Goal: Transaction & Acquisition: Book appointment/travel/reservation

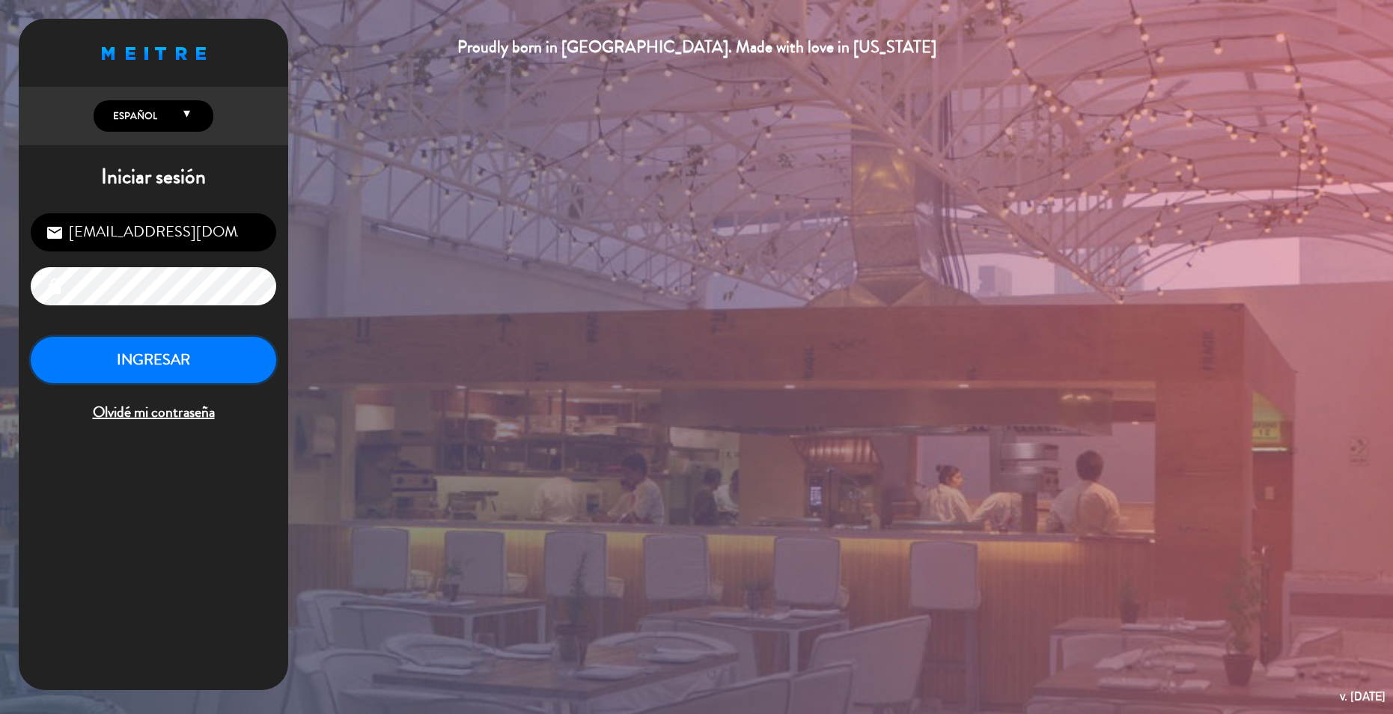
click at [139, 367] on button "INGRESAR" at bounding box center [153, 360] width 245 height 47
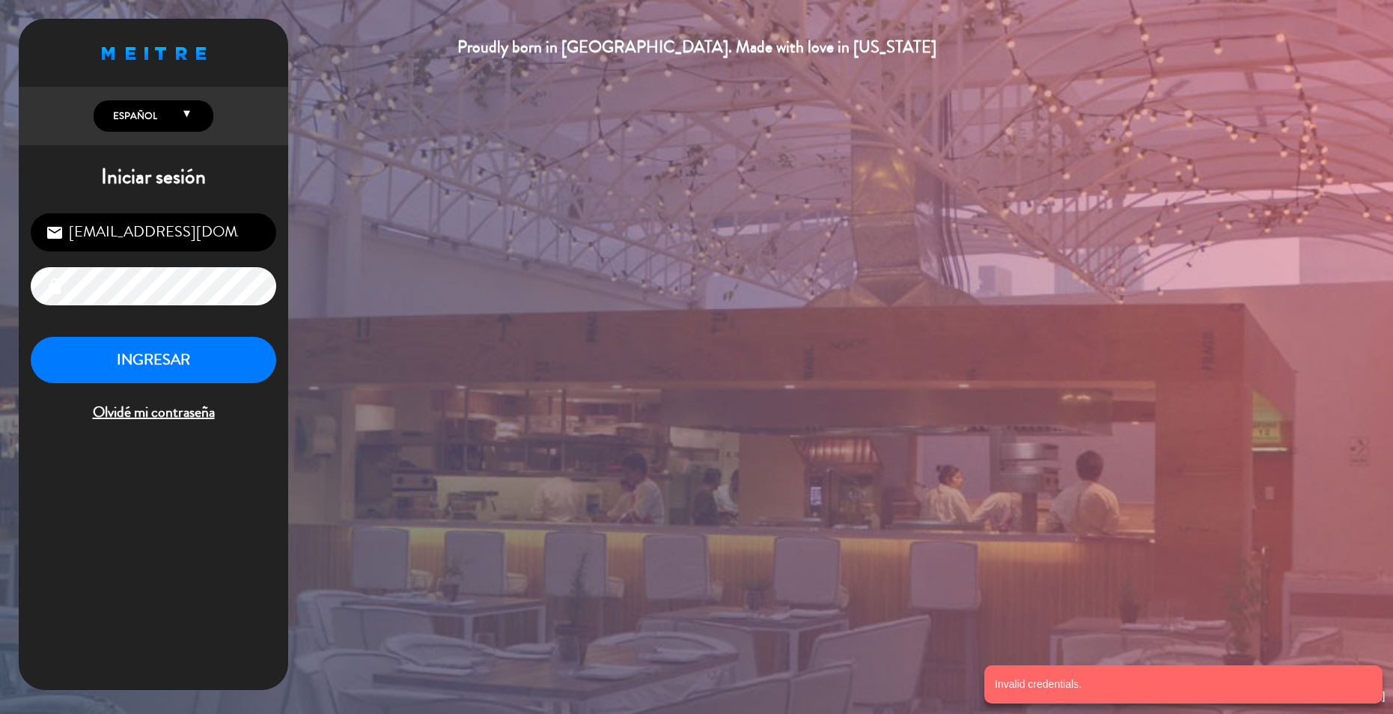
click at [233, 238] on input "[EMAIL_ADDRESS][DOMAIN_NAME]" at bounding box center [153, 232] width 245 height 38
click at [192, 227] on input "[EMAIL_ADDRESS][DOMAIN_NAME]" at bounding box center [153, 232] width 245 height 38
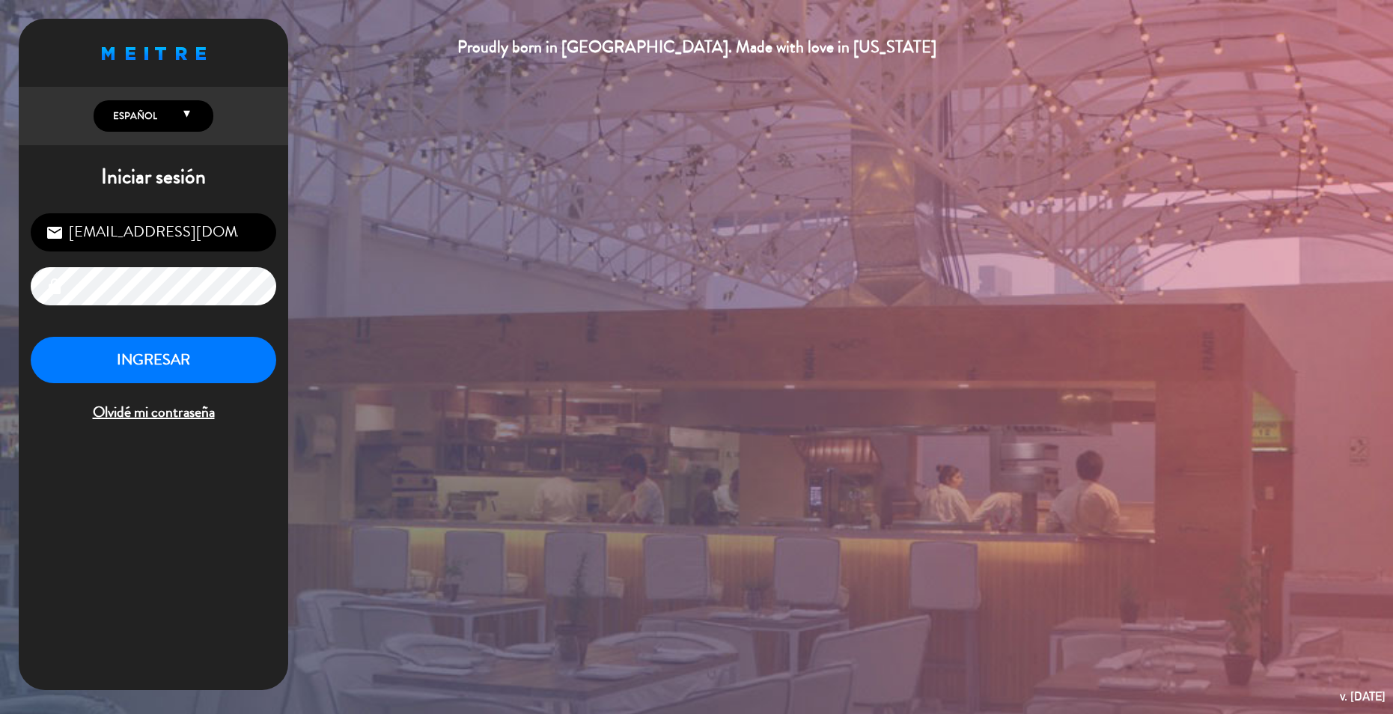
type input "[EMAIL_ADDRESS][DOMAIN_NAME]"
click at [239, 342] on button "INGRESAR" at bounding box center [153, 360] width 245 height 47
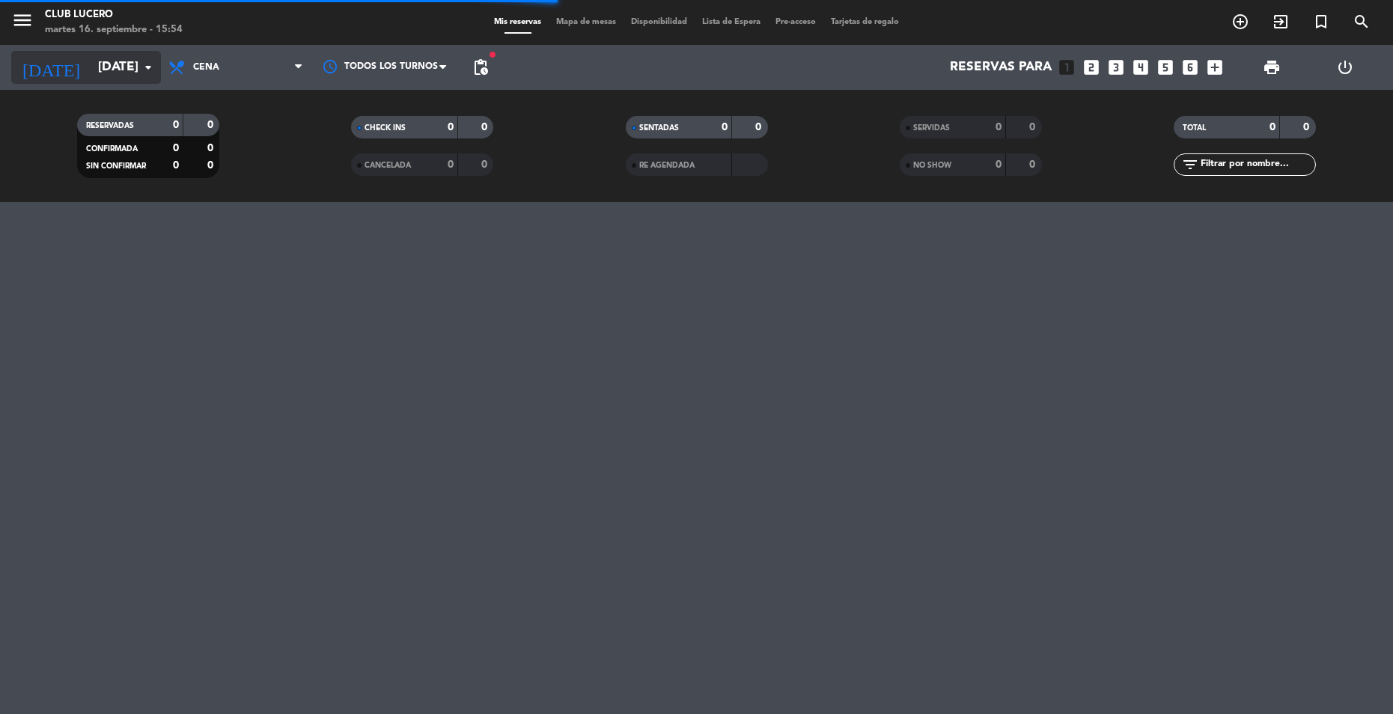
click at [115, 61] on input "[DATE]" at bounding box center [173, 67] width 165 height 30
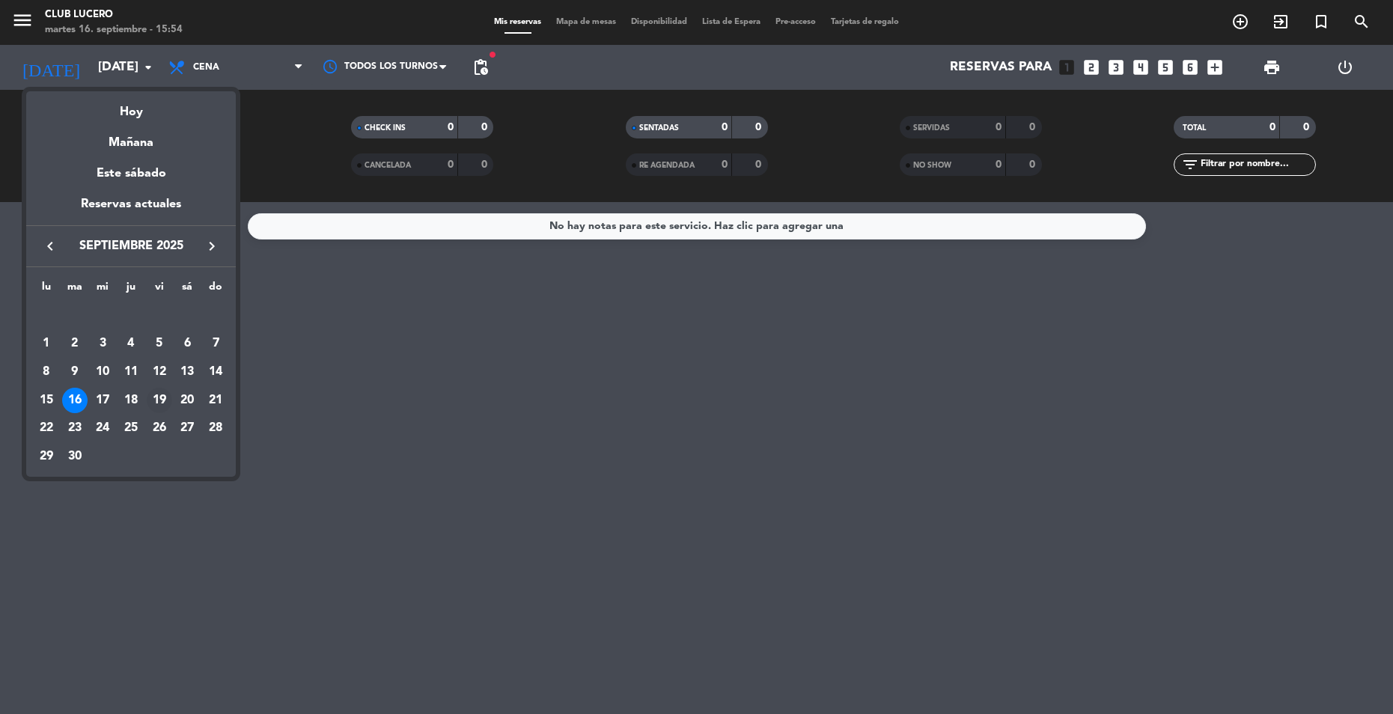
click at [159, 399] on div "19" at bounding box center [159, 400] width 25 height 25
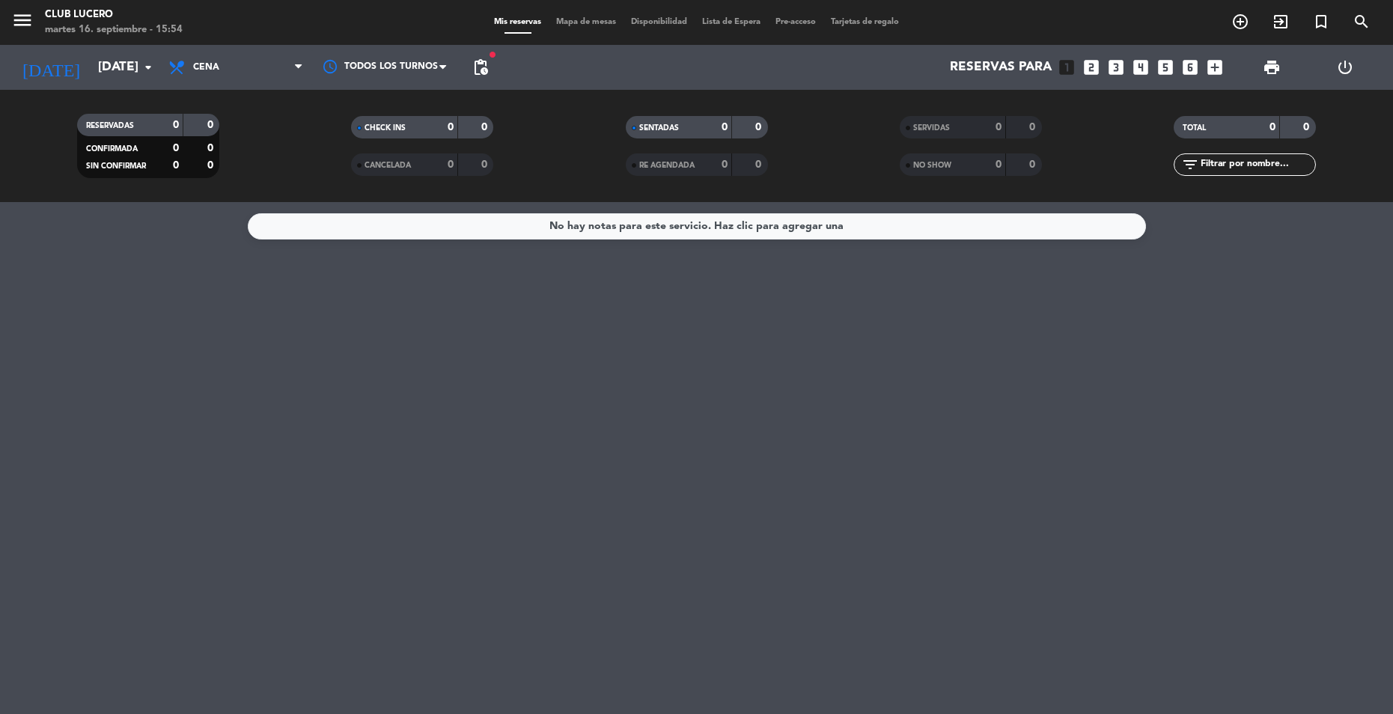
type input "[DATE]"
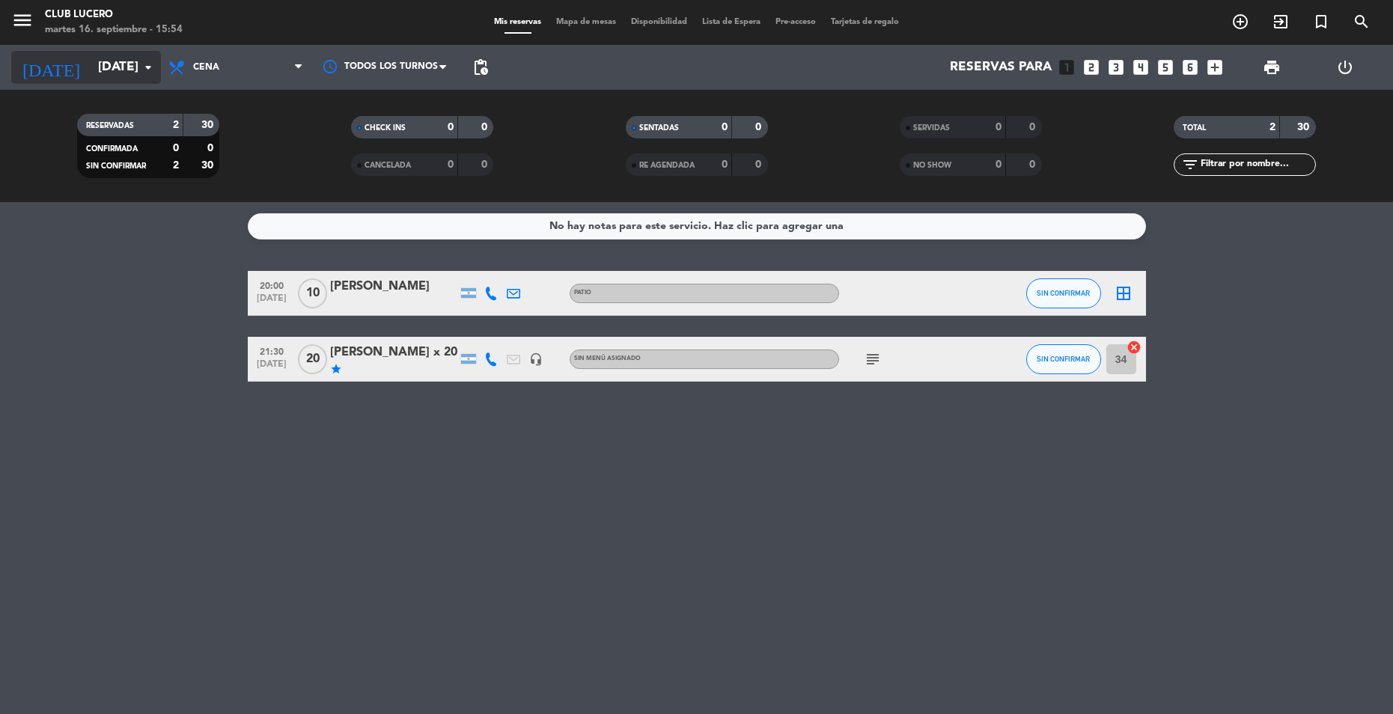
click at [144, 68] on icon "arrow_drop_down" at bounding box center [148, 67] width 18 height 18
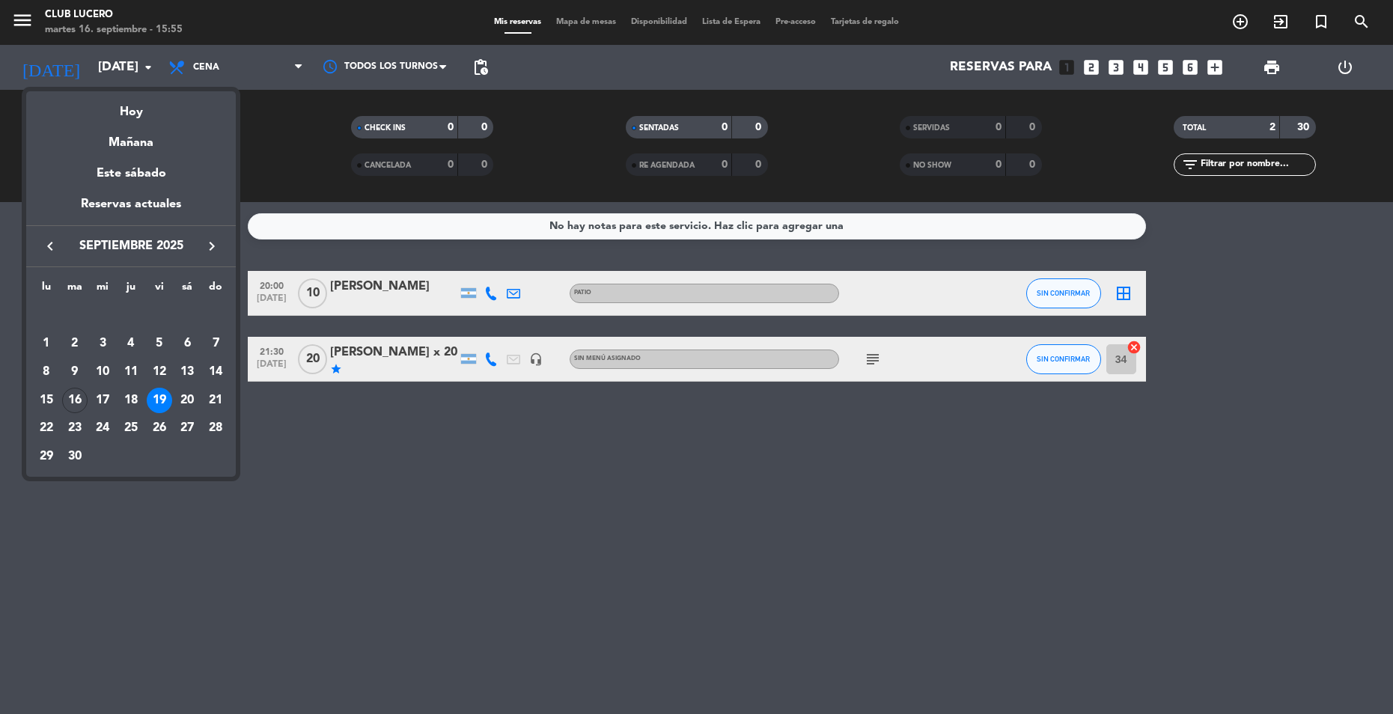
click at [587, 22] on div at bounding box center [696, 357] width 1393 height 714
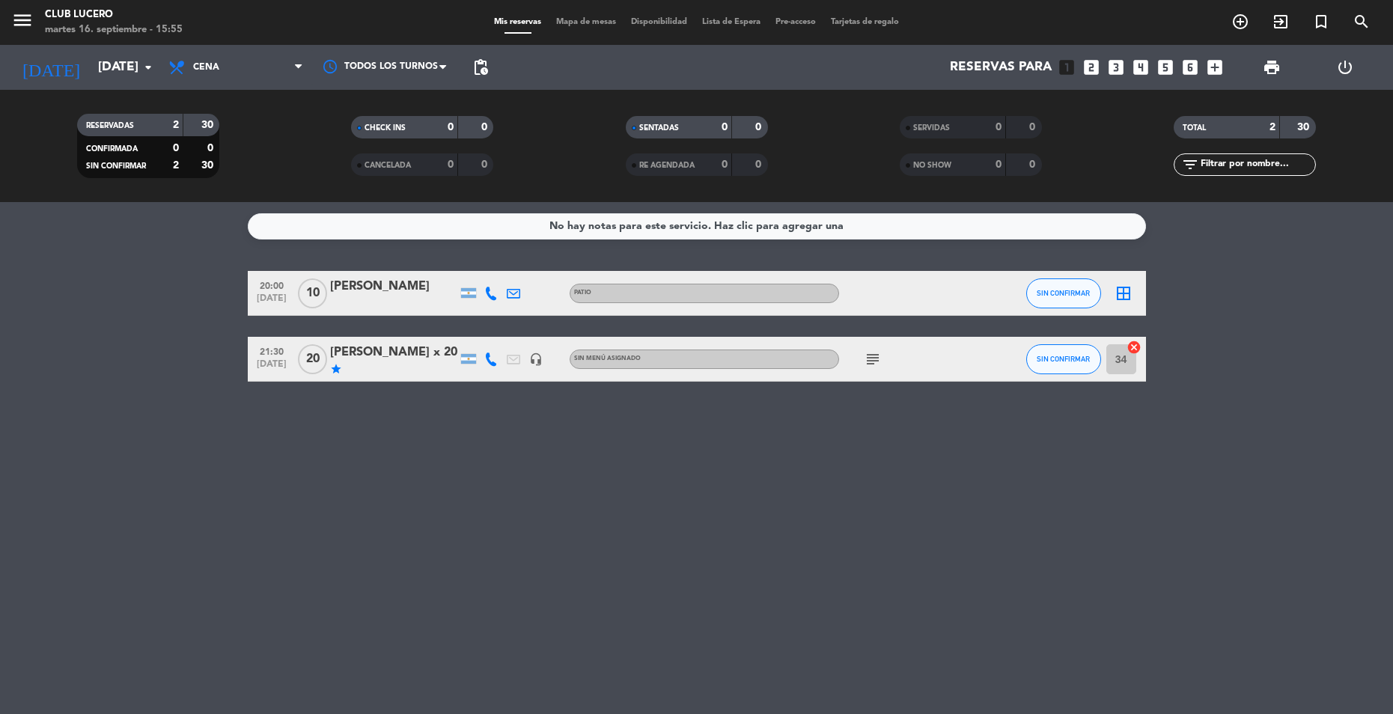
click at [586, 28] on div "Mis reservas Mapa de mesas Disponibilidad Lista de Espera Pre-acceso Tarjetas d…" at bounding box center [696, 22] width 420 height 13
click at [562, 23] on span "Mapa de mesas" at bounding box center [586, 22] width 75 height 8
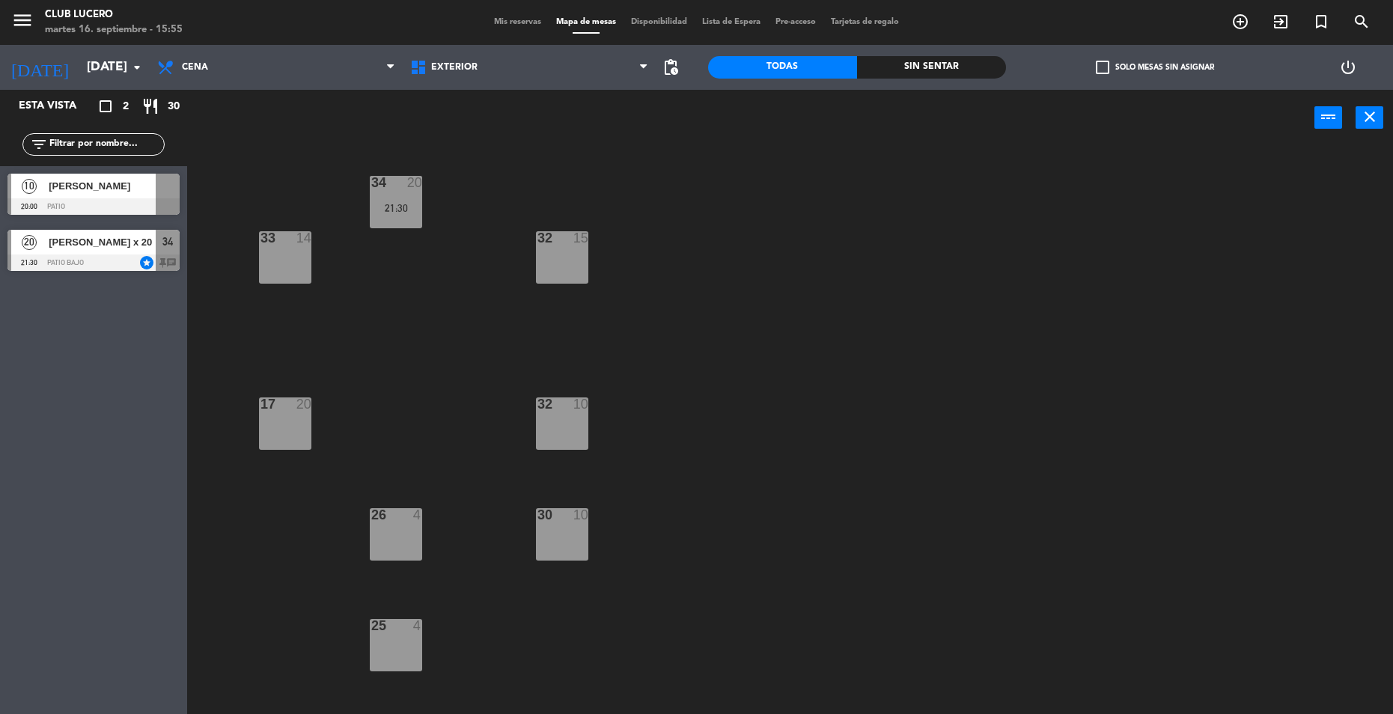
click at [293, 430] on div "17 20" at bounding box center [285, 423] width 52 height 52
click at [699, 118] on button "[GEOGRAPHIC_DATA]" at bounding box center [704, 118] width 90 height 30
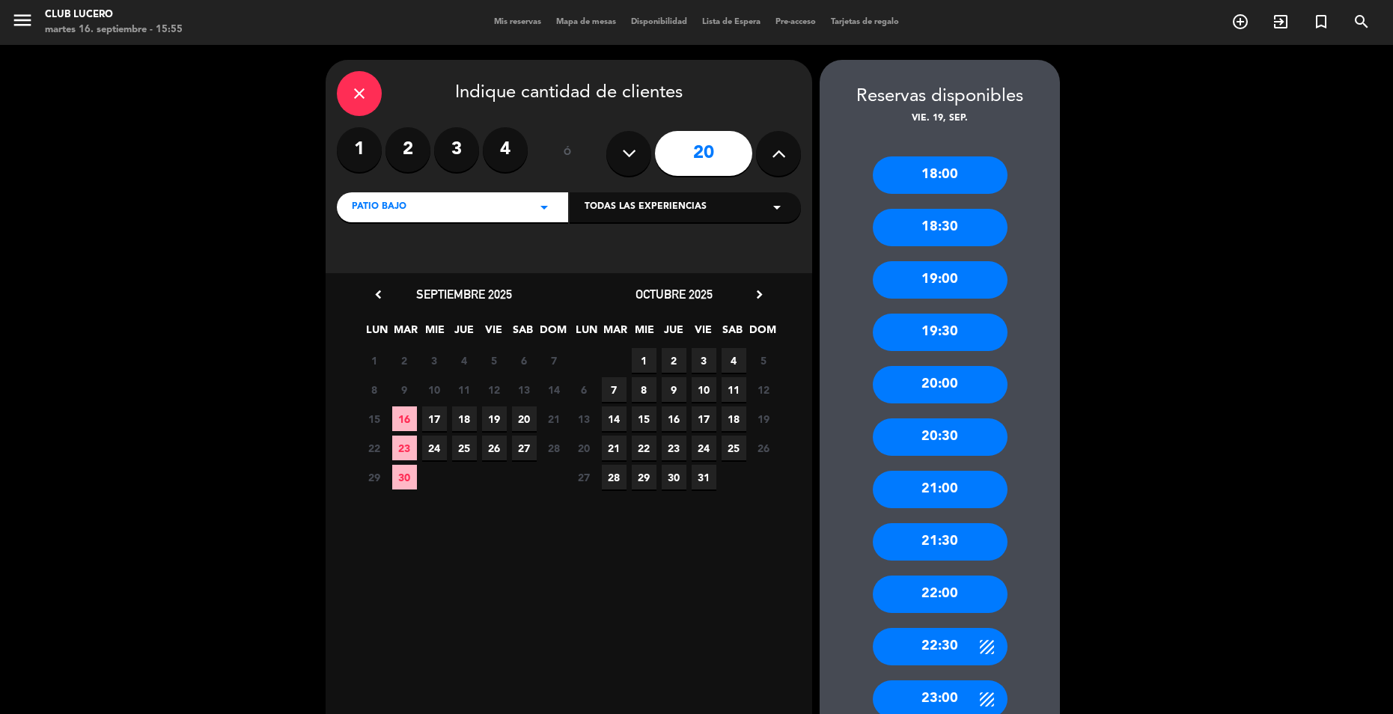
click at [955, 590] on div "22:00" at bounding box center [940, 594] width 135 height 37
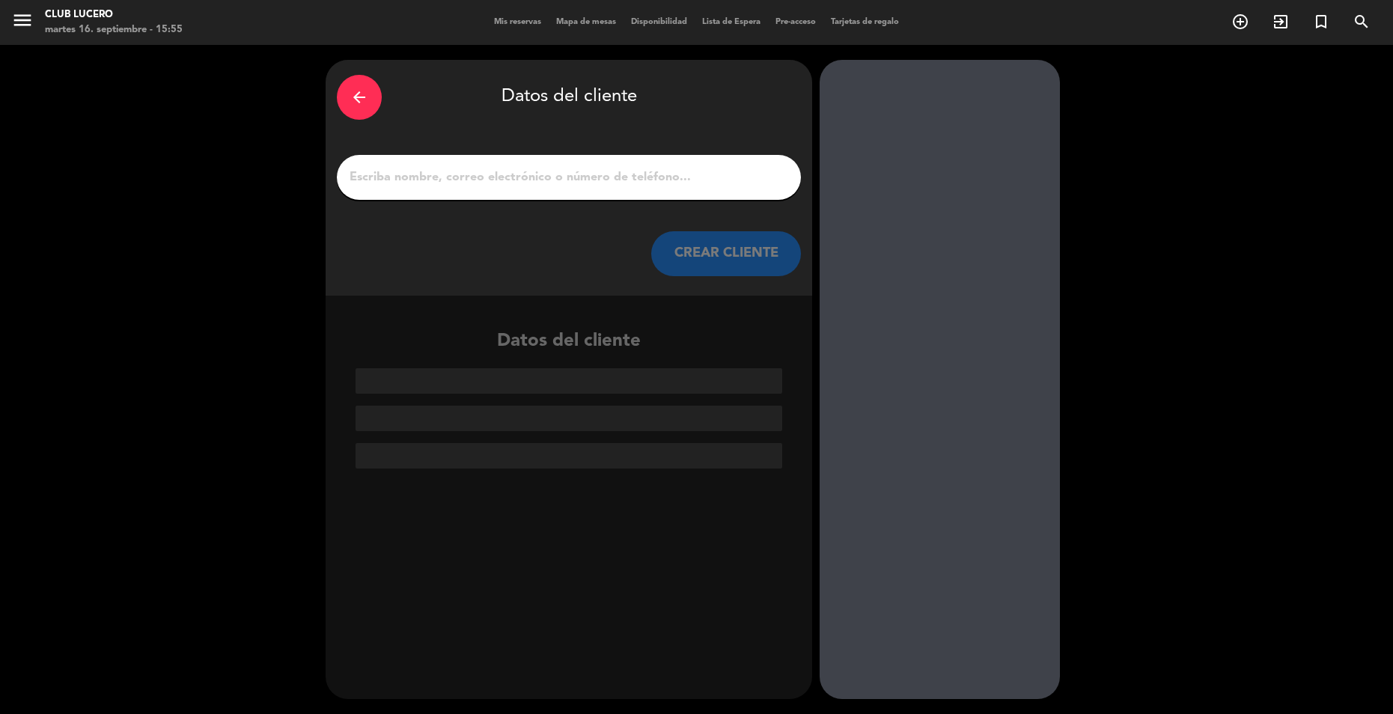
click at [483, 199] on div at bounding box center [569, 177] width 464 height 45
click at [473, 175] on input "1" at bounding box center [569, 177] width 442 height 21
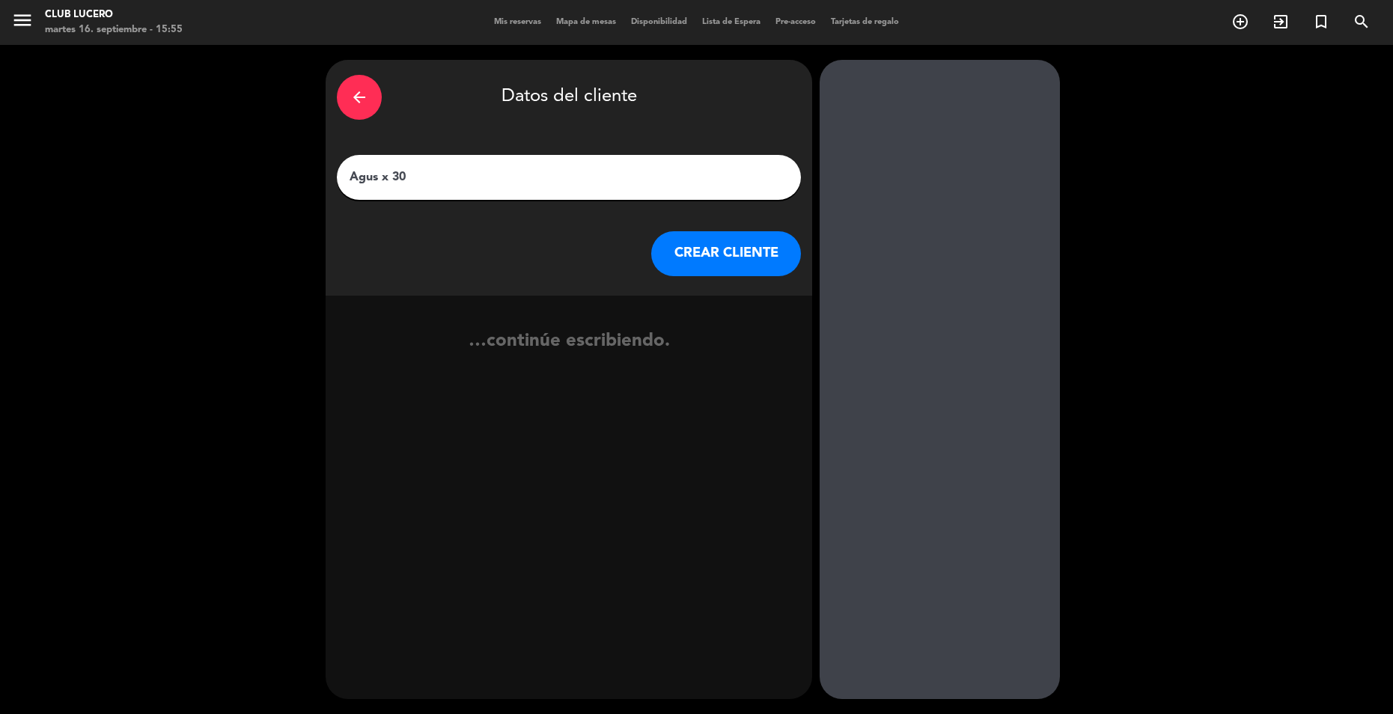
type input "Agus x 30"
click at [760, 250] on button "CREAR CLIENTE" at bounding box center [726, 253] width 150 height 45
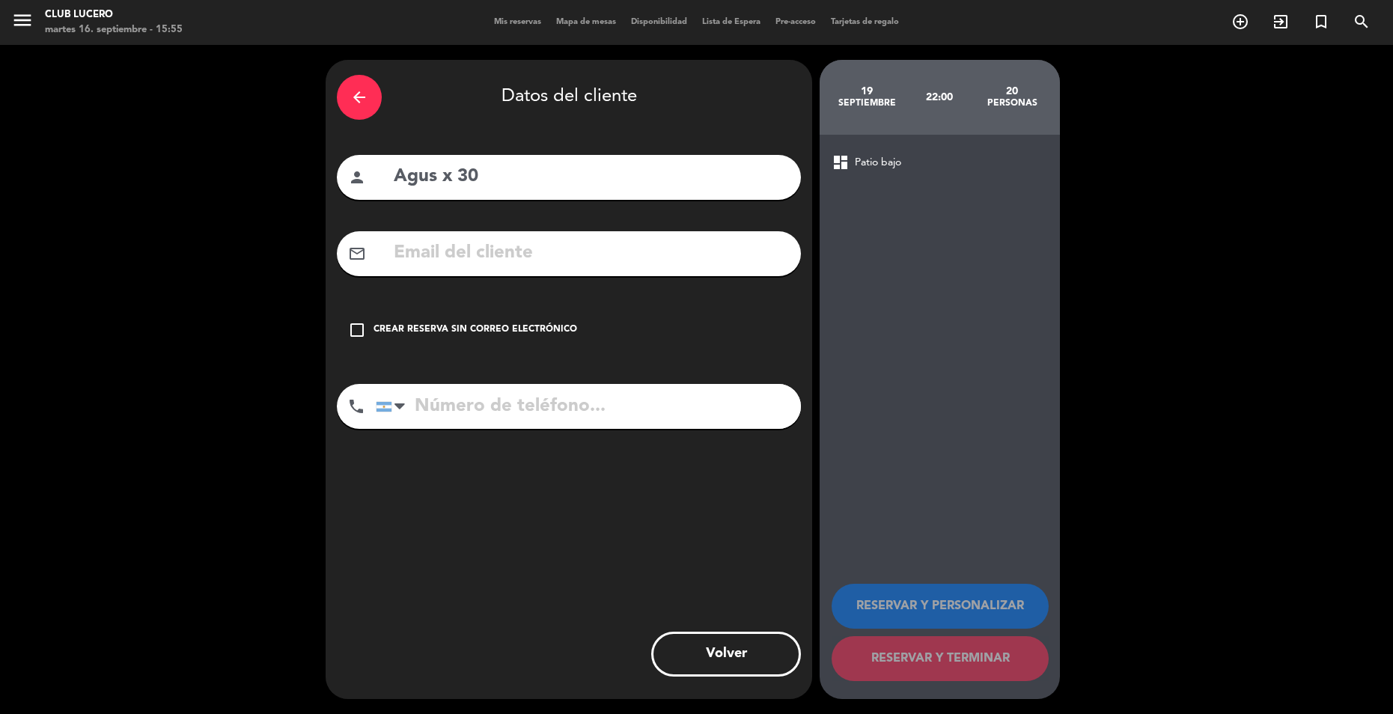
click at [361, 326] on icon "check_box_outline_blank" at bounding box center [357, 330] width 18 height 18
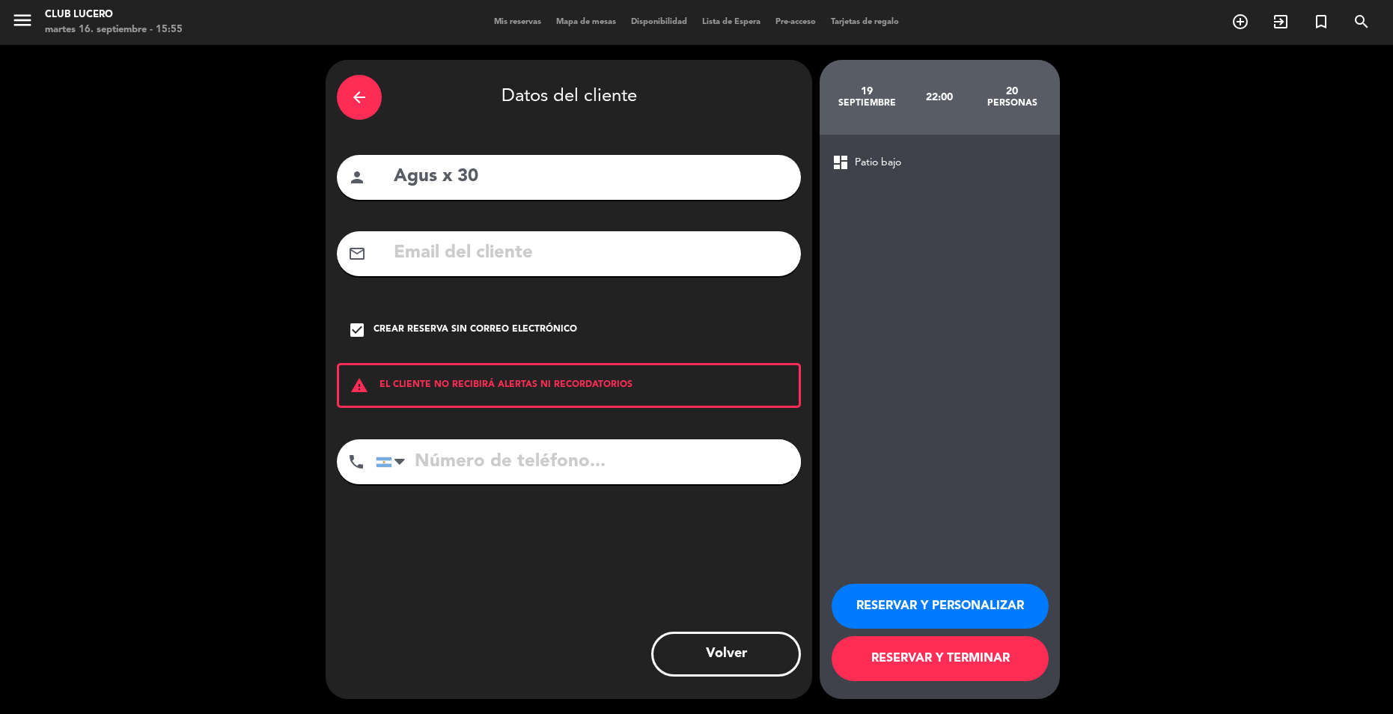
click at [450, 465] on input "tel" at bounding box center [588, 461] width 425 height 45
paste input "[PHONE_NUMBER]"
type input "[PHONE_NUMBER]"
click at [914, 597] on button "RESERVAR Y PERSONALIZAR" at bounding box center [939, 606] width 217 height 45
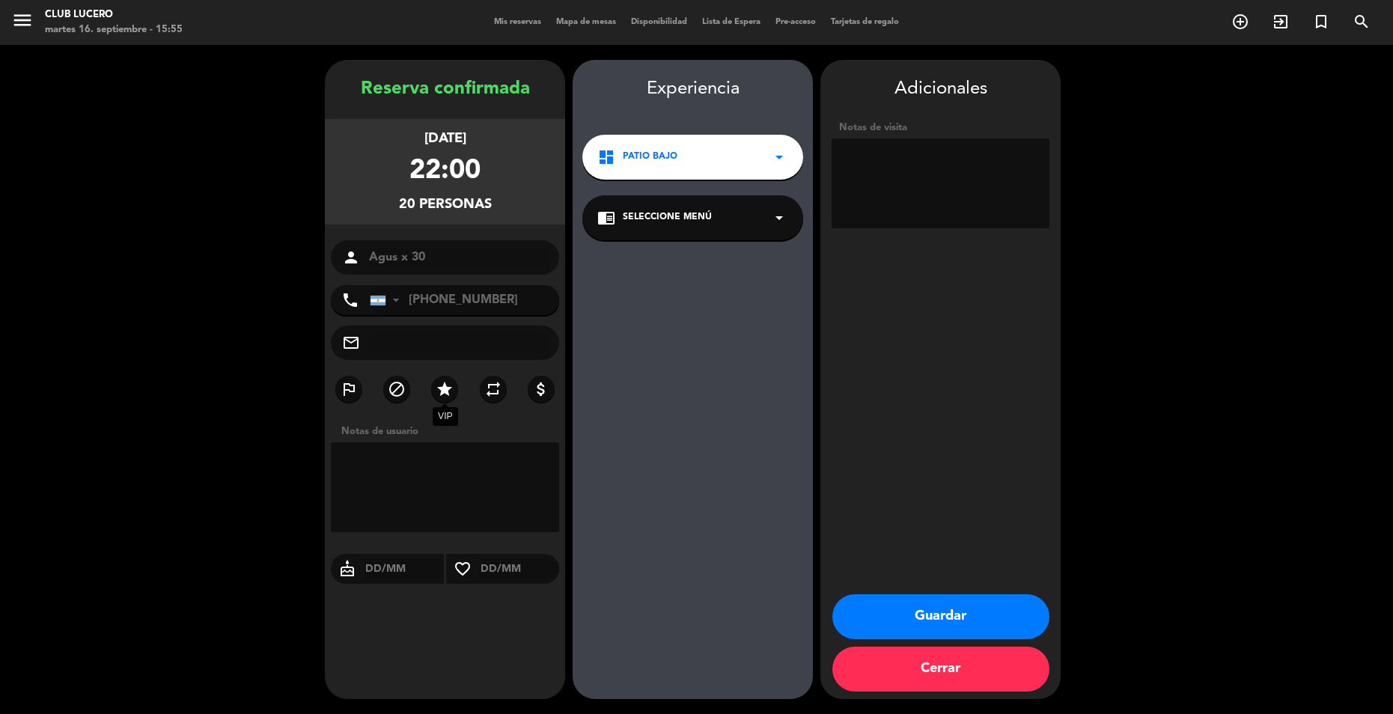
click at [451, 383] on icon "star" at bounding box center [445, 389] width 18 height 18
click at [912, 167] on textarea at bounding box center [940, 183] width 218 height 90
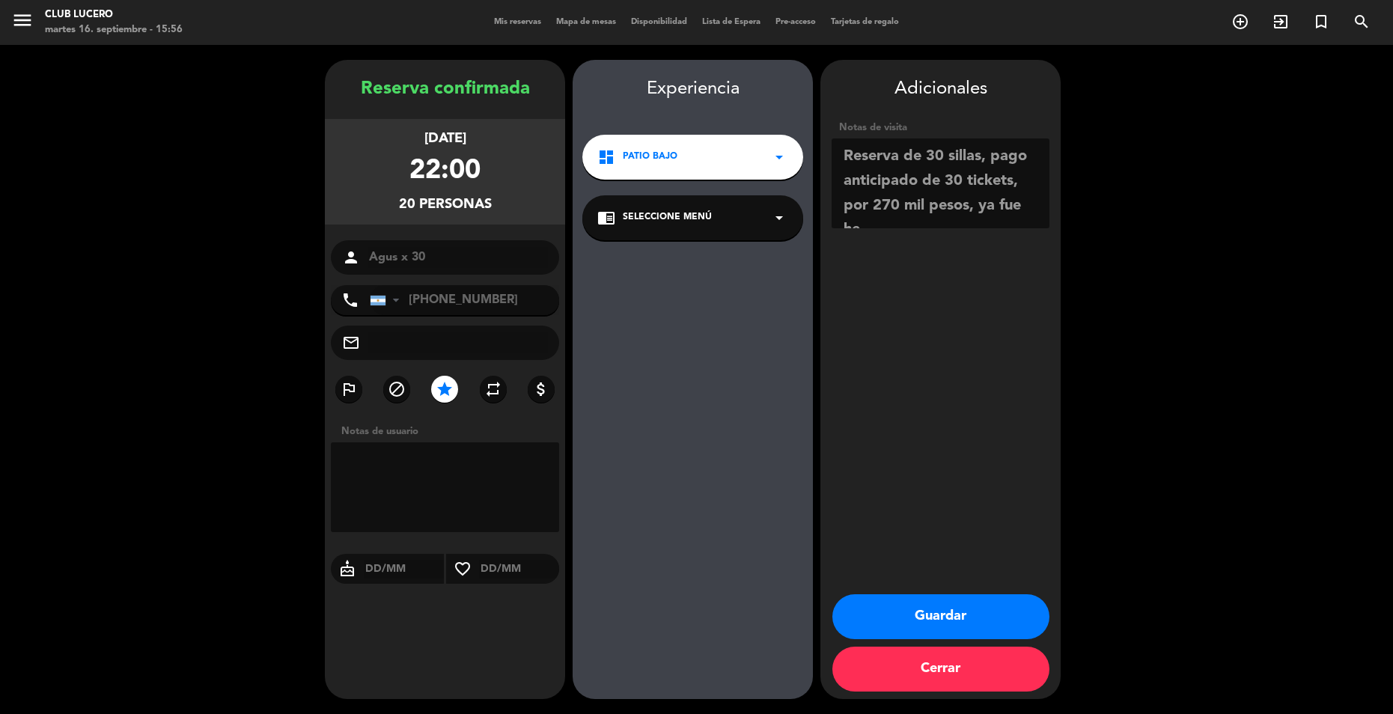
scroll to position [12, 0]
type textarea "Reserva de 30 sillas, pago anticipado de 30 tickets, por 270 mil pesos, ya fue …"
click at [962, 619] on button "Guardar" at bounding box center [940, 616] width 217 height 45
